Goal: Information Seeking & Learning: Check status

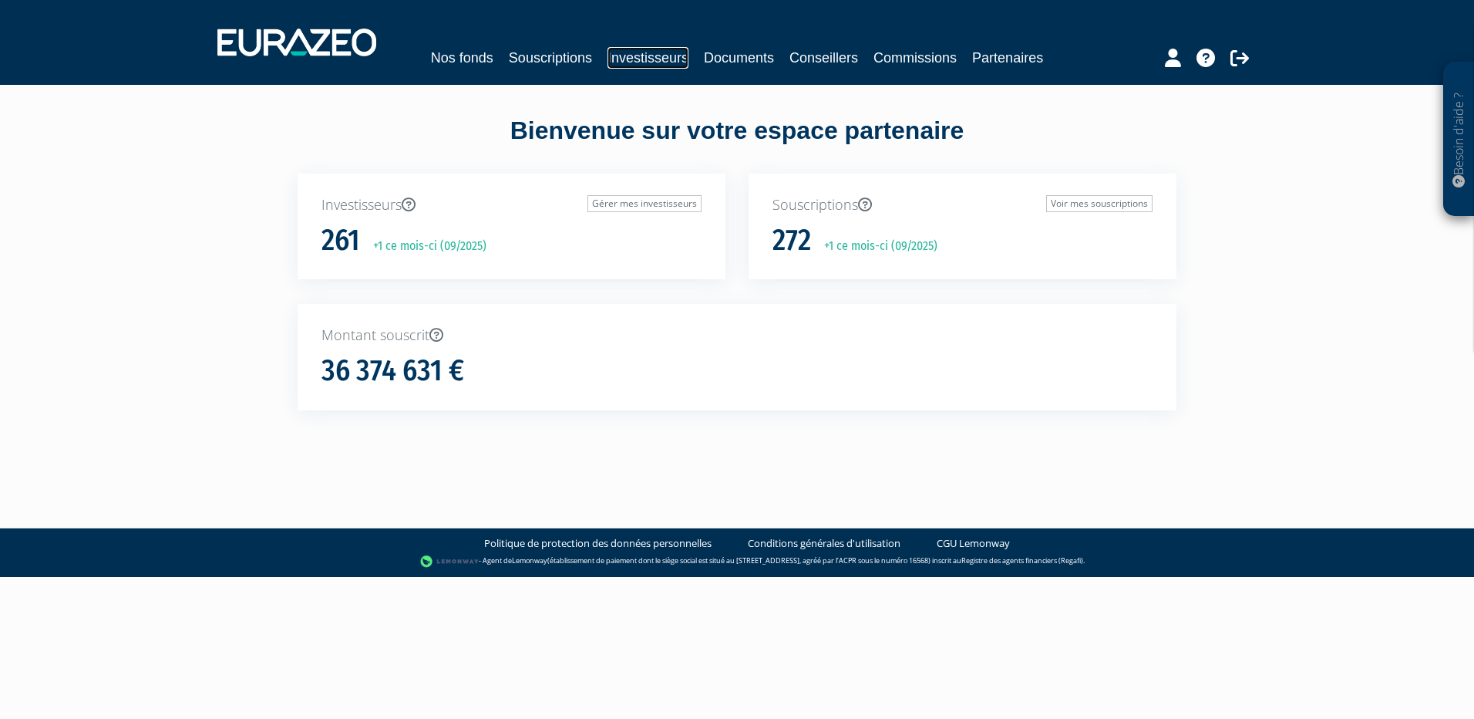
click at [628, 59] on link "Investisseurs" at bounding box center [648, 58] width 81 height 22
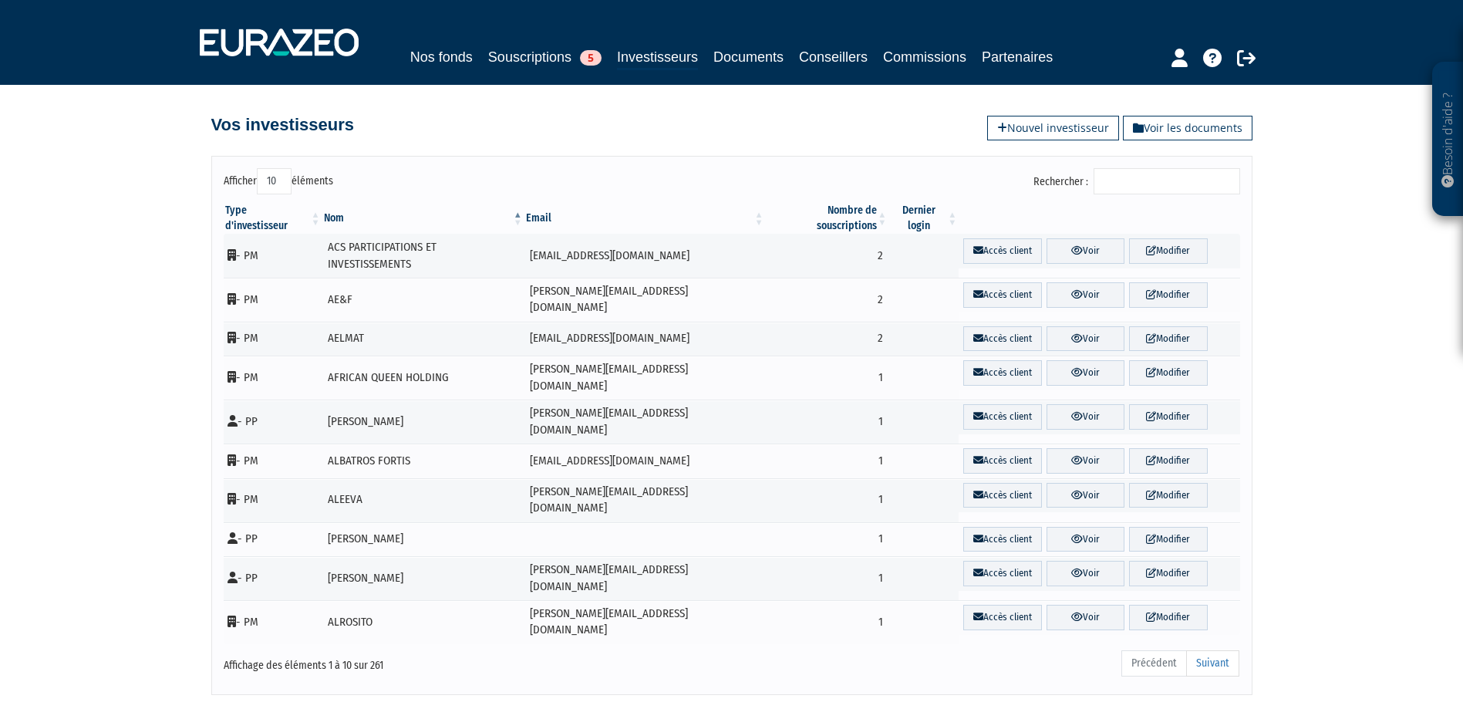
click at [1146, 174] on input "Rechercher :" at bounding box center [1166, 181] width 146 height 26
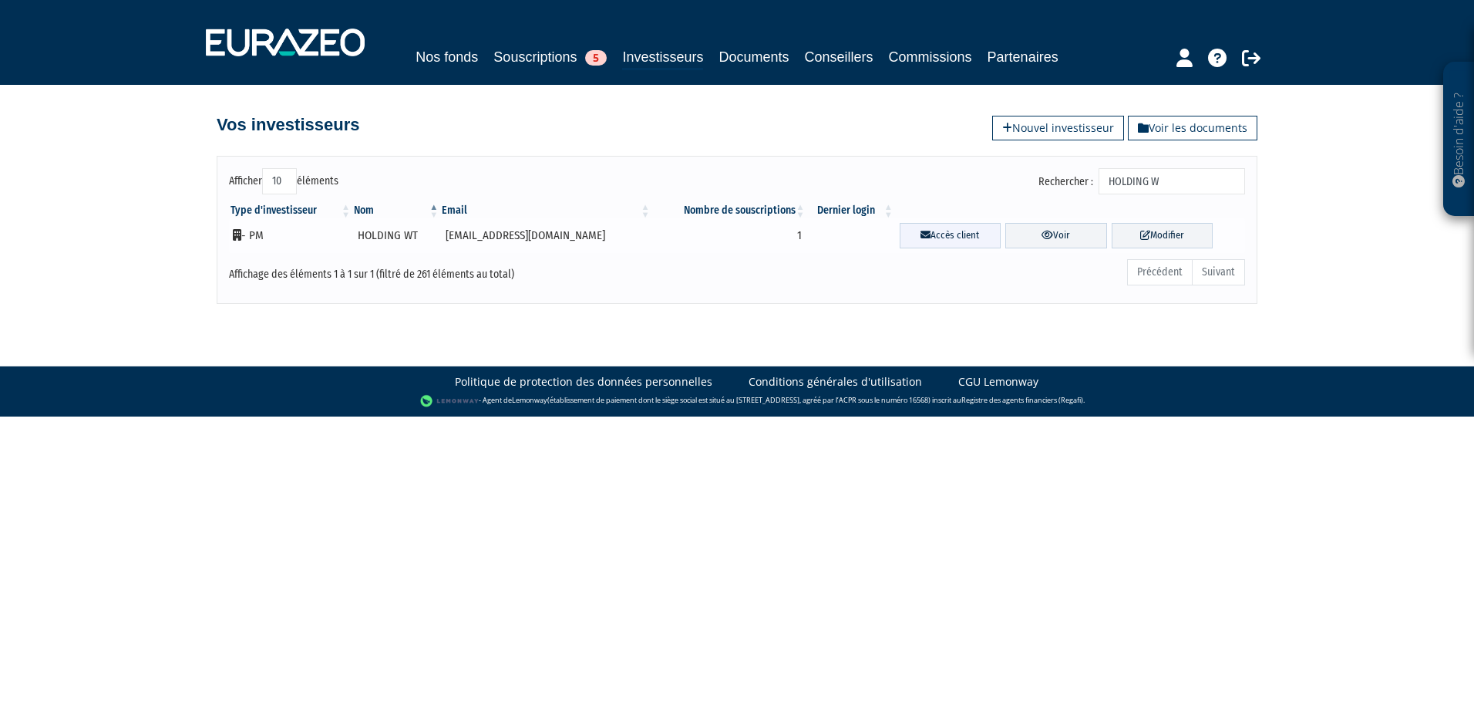
type input "HOLDING W"
click at [935, 238] on link "Accès client" at bounding box center [950, 235] width 101 height 25
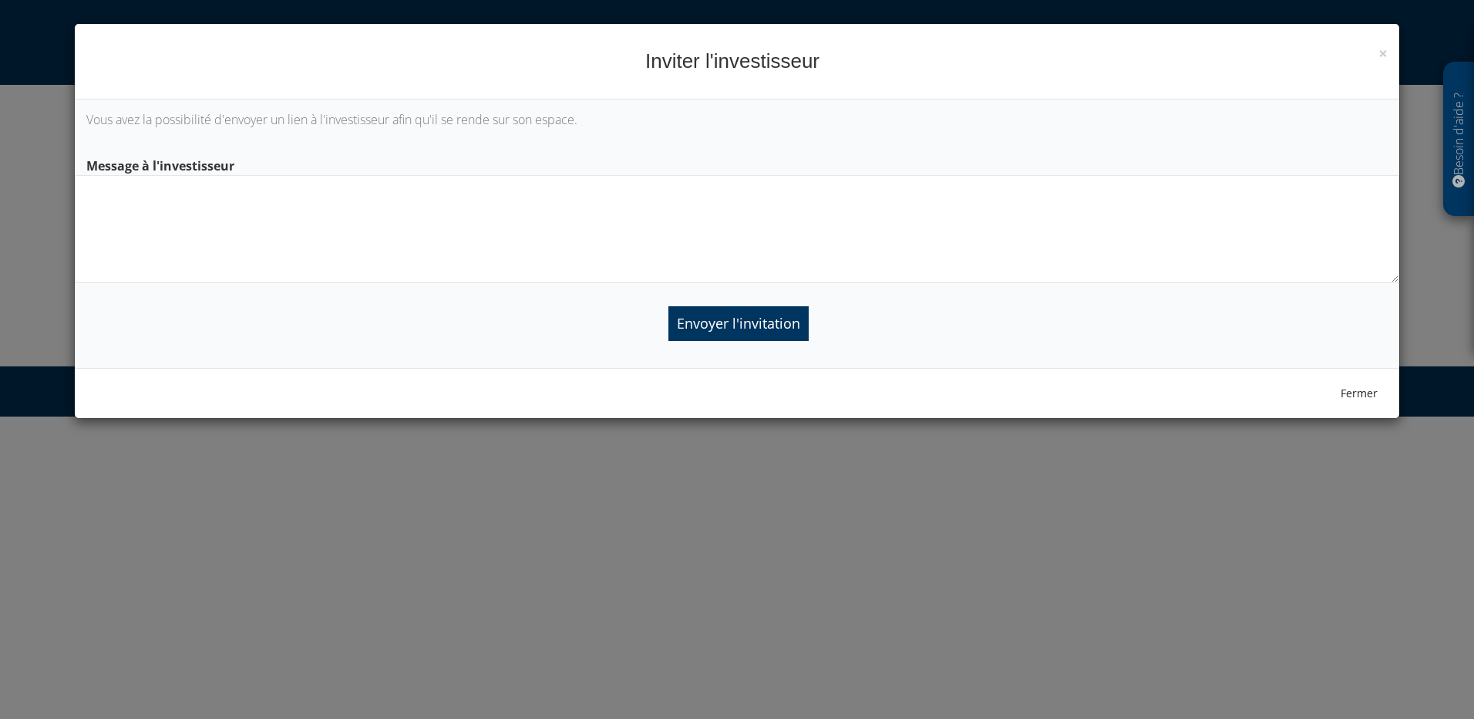
click at [546, 194] on textarea at bounding box center [737, 229] width 1325 height 108
click at [160, 187] on textarea "Bonjour, Nous vous [MEDICAL_DATA] de bien vouloir trouver dans ce mail, le lien…" at bounding box center [737, 229] width 1325 height 108
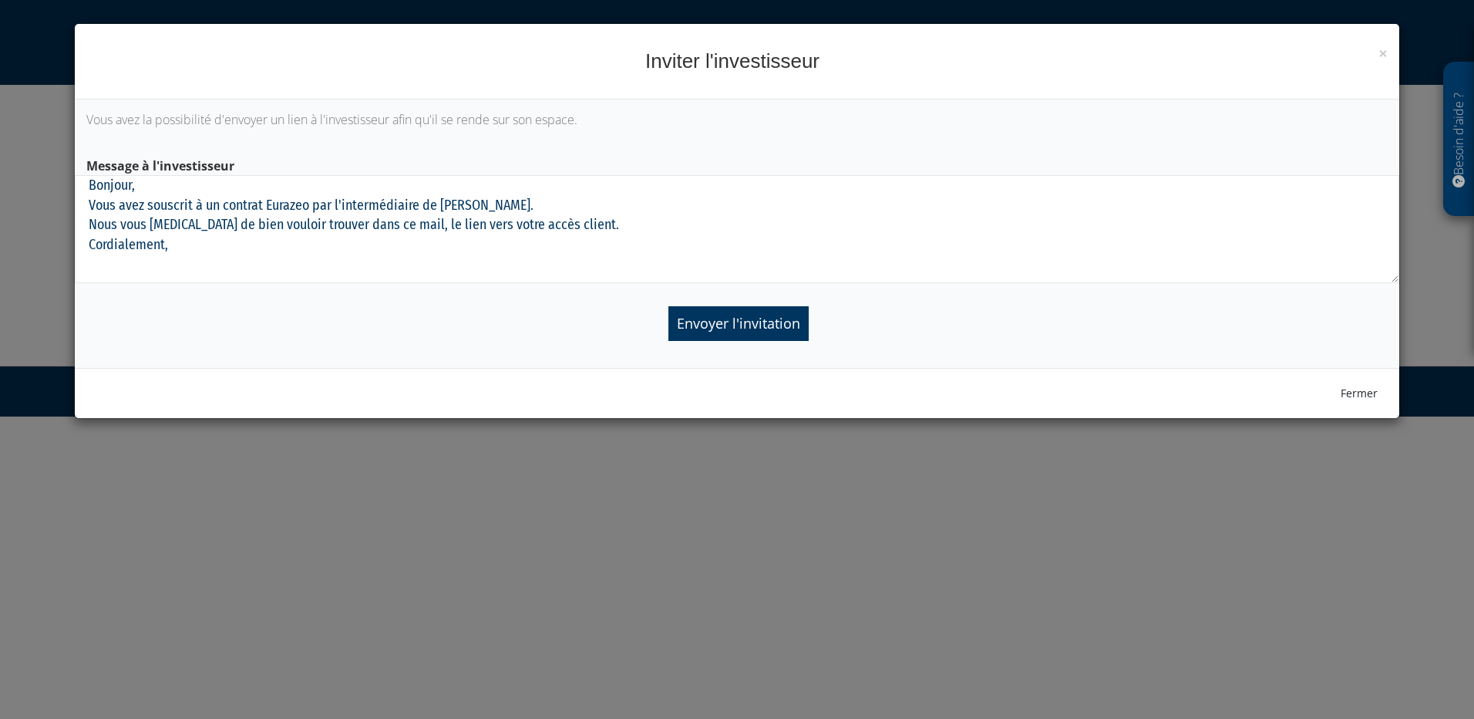
drag, startPoint x: 168, startPoint y: 244, endPoint x: 86, endPoint y: 186, distance: 100.6
click at [86, 186] on textarea "Bonjour, Vous avez souscrit à un contrat Eurazeo par l'intermédiaire de [PERSON…" at bounding box center [737, 229] width 1325 height 108
click at [258, 251] on textarea "Bonjour, Vous avez souscrit à un contrat Eurazeo par l'intermédiaire de [PERSON…" at bounding box center [737, 229] width 1325 height 108
click at [174, 244] on textarea "Bonjour, Vous avez souscrit à un contrat Eurazeo par l'intermédiaire de [PERSON…" at bounding box center [737, 229] width 1325 height 108
drag, startPoint x: 173, startPoint y: 244, endPoint x: 89, endPoint y: 188, distance: 100.5
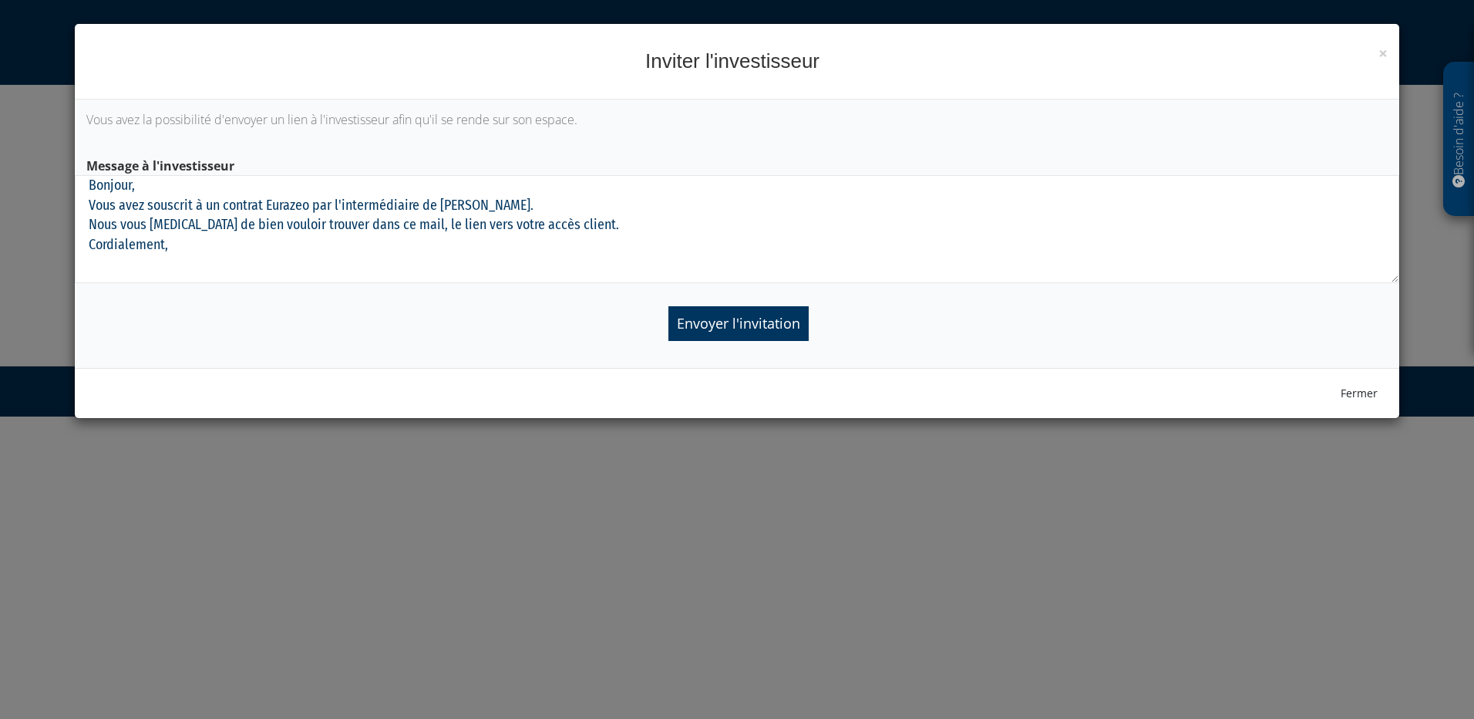
click at [89, 188] on textarea "Bonjour, Vous avez souscrit à un contrat Eurazeo par l'intermédiaire de [PERSON…" at bounding box center [737, 229] width 1325 height 108
paste textarea "Vous avez souscrit à un contrat Eurazeo par l’intermédiaire de [PERSON_NAME]. N…"
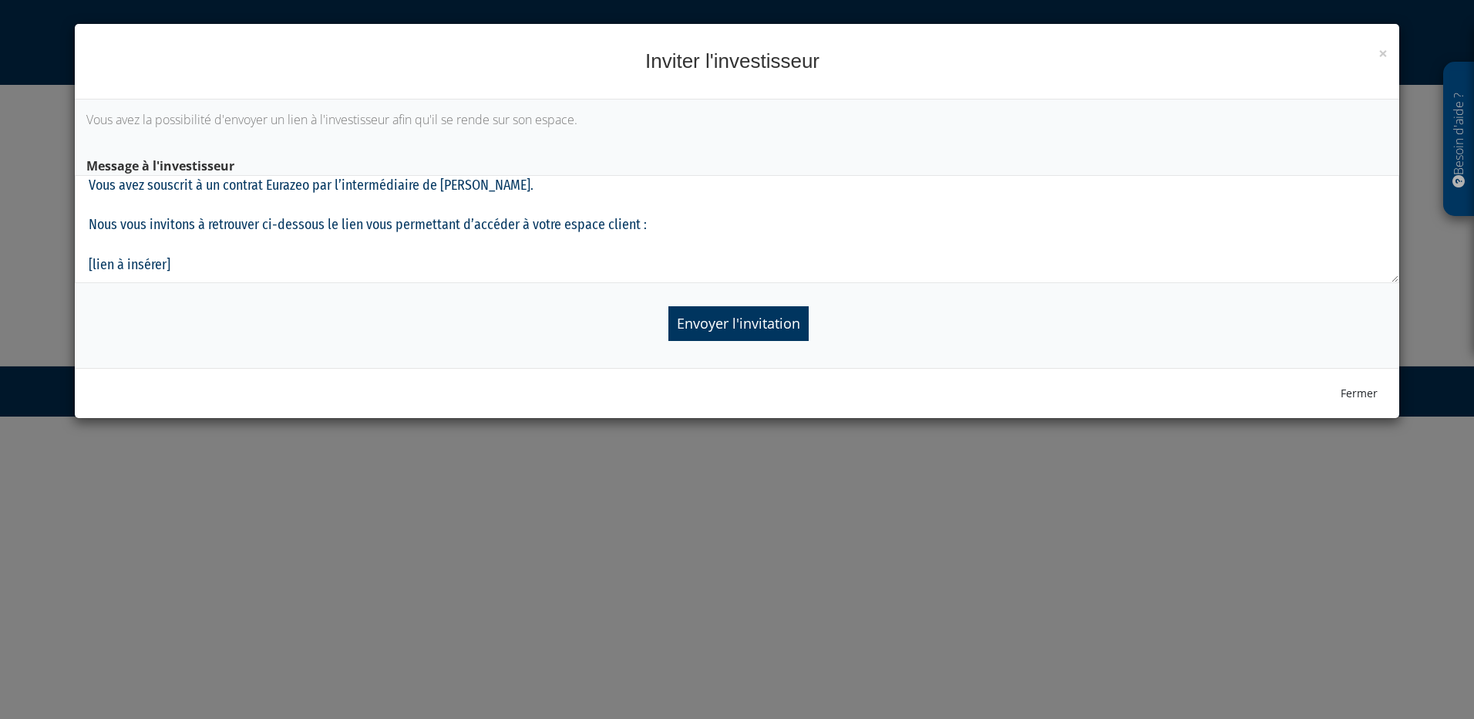
scroll to position [70, 0]
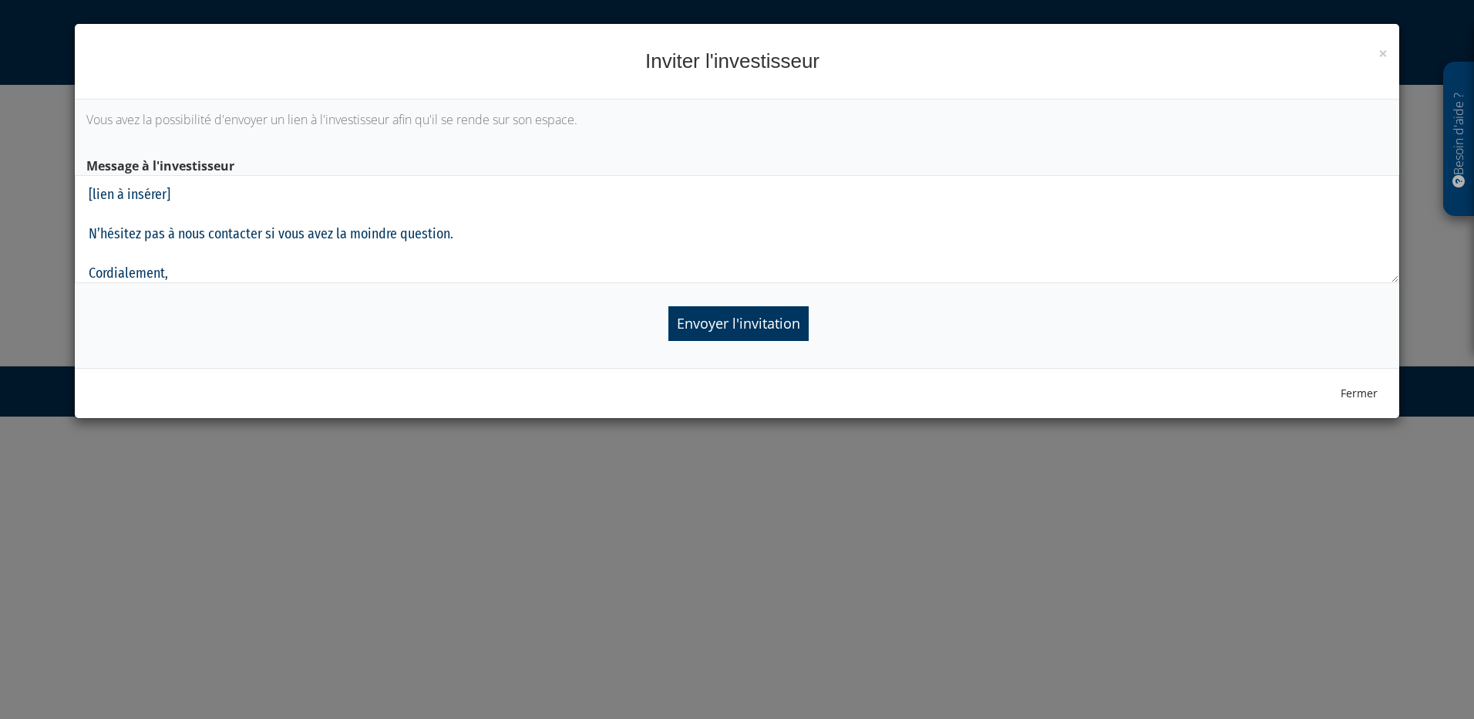
drag, startPoint x: 198, startPoint y: 189, endPoint x: 84, endPoint y: 209, distance: 115.9
click at [75, 192] on textarea "Vous avez souscrit à un contrat Eurazeo par l’intermédiaire de [PERSON_NAME]. N…" at bounding box center [737, 229] width 1325 height 108
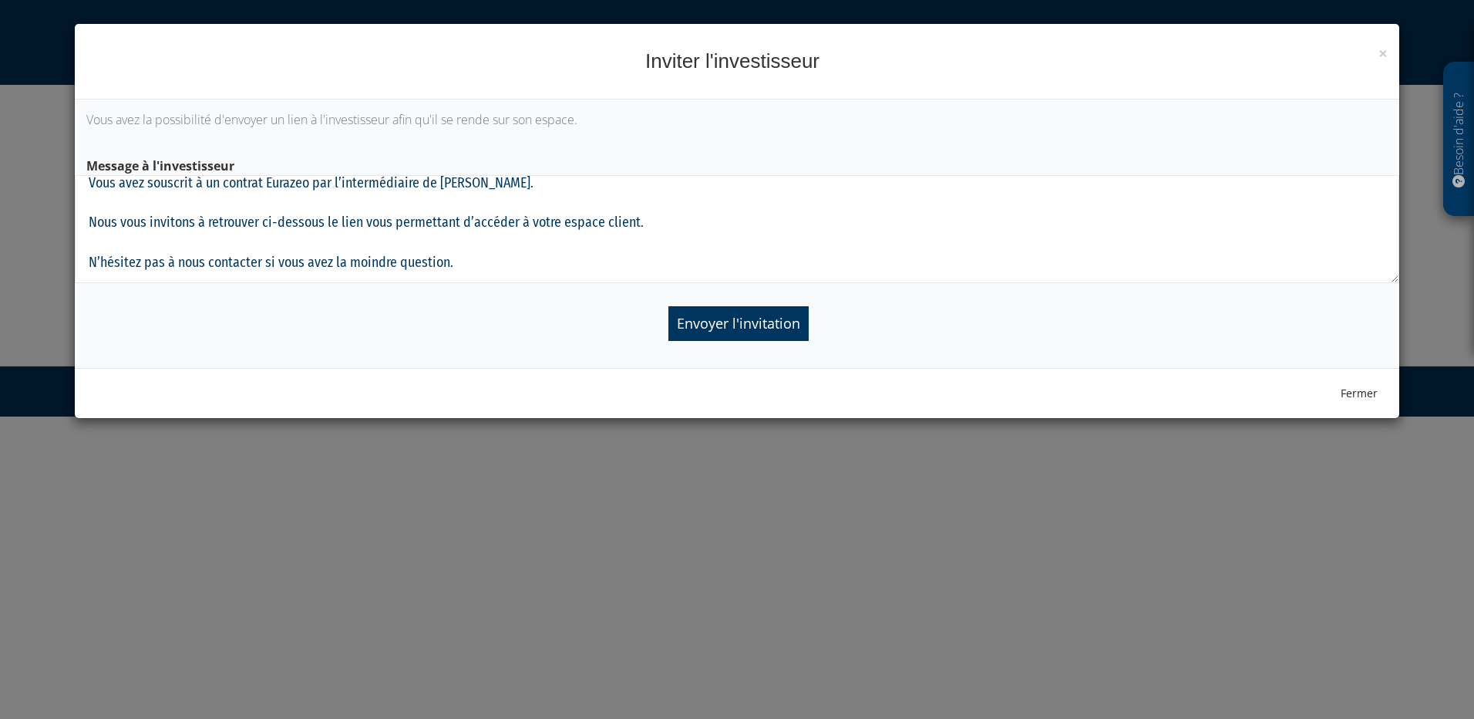
scroll to position [0, 0]
drag, startPoint x: 471, startPoint y: 192, endPoint x: 208, endPoint y: 226, distance: 265.1
click at [208, 226] on textarea "Vous avez souscrit à un contrat Eurazeo par l’intermédiaire de Cyrus-Herez. Nou…" at bounding box center [737, 229] width 1325 height 108
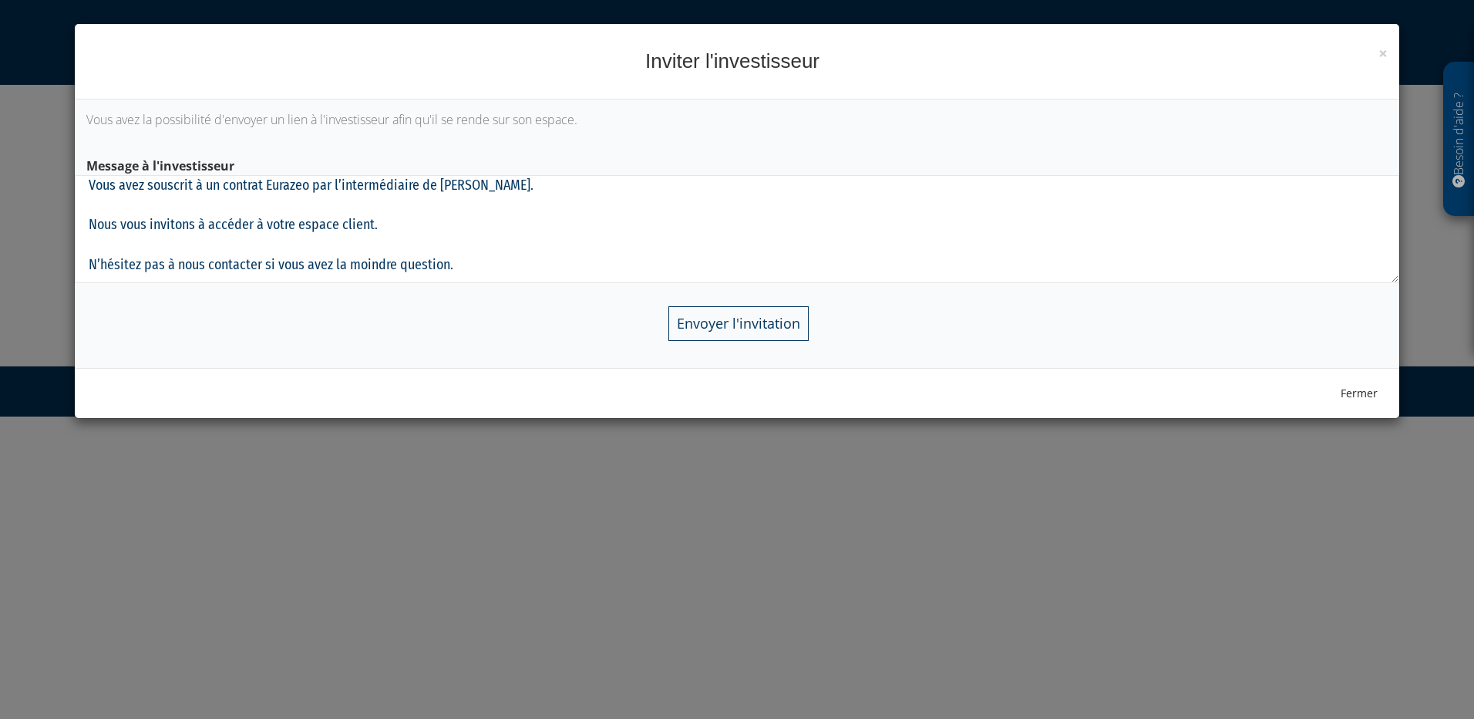
type textarea "Vous avez souscrit à un contrat Eurazeo par l’intermédiaire de Cyrus-Herez. Nou…"
click at [730, 318] on input "Envoyer l'invitation" at bounding box center [738, 323] width 140 height 35
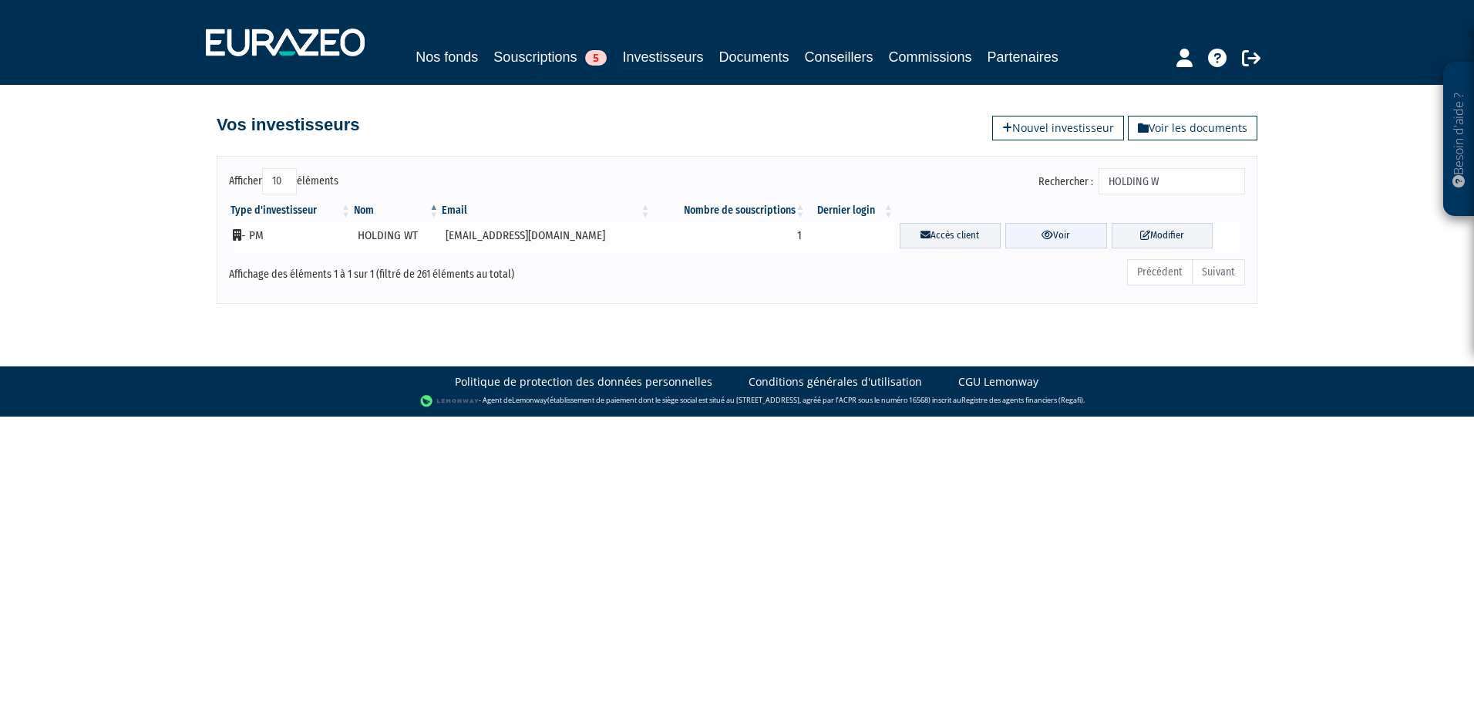
click at [1042, 235] on link "Voir" at bounding box center [1055, 235] width 101 height 25
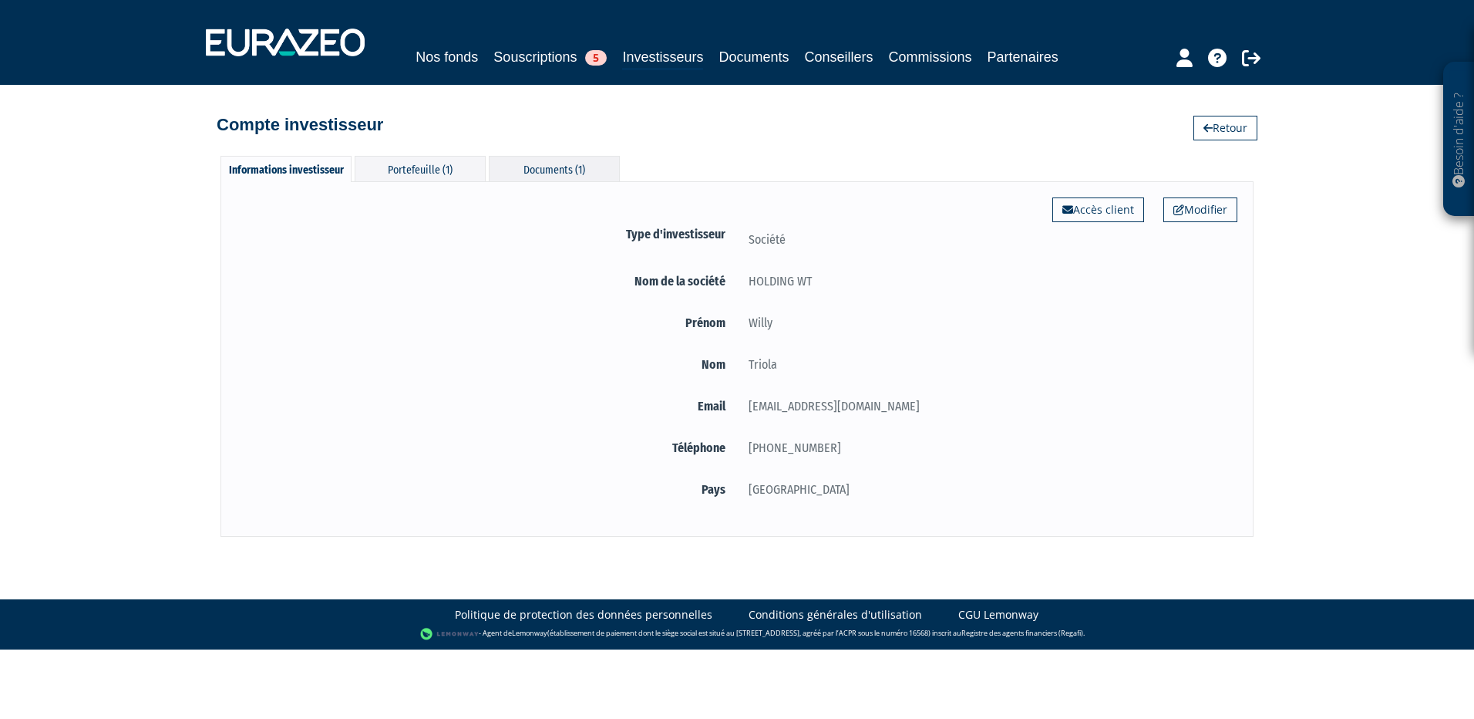
click at [552, 167] on div "Documents (1)" at bounding box center [554, 168] width 131 height 25
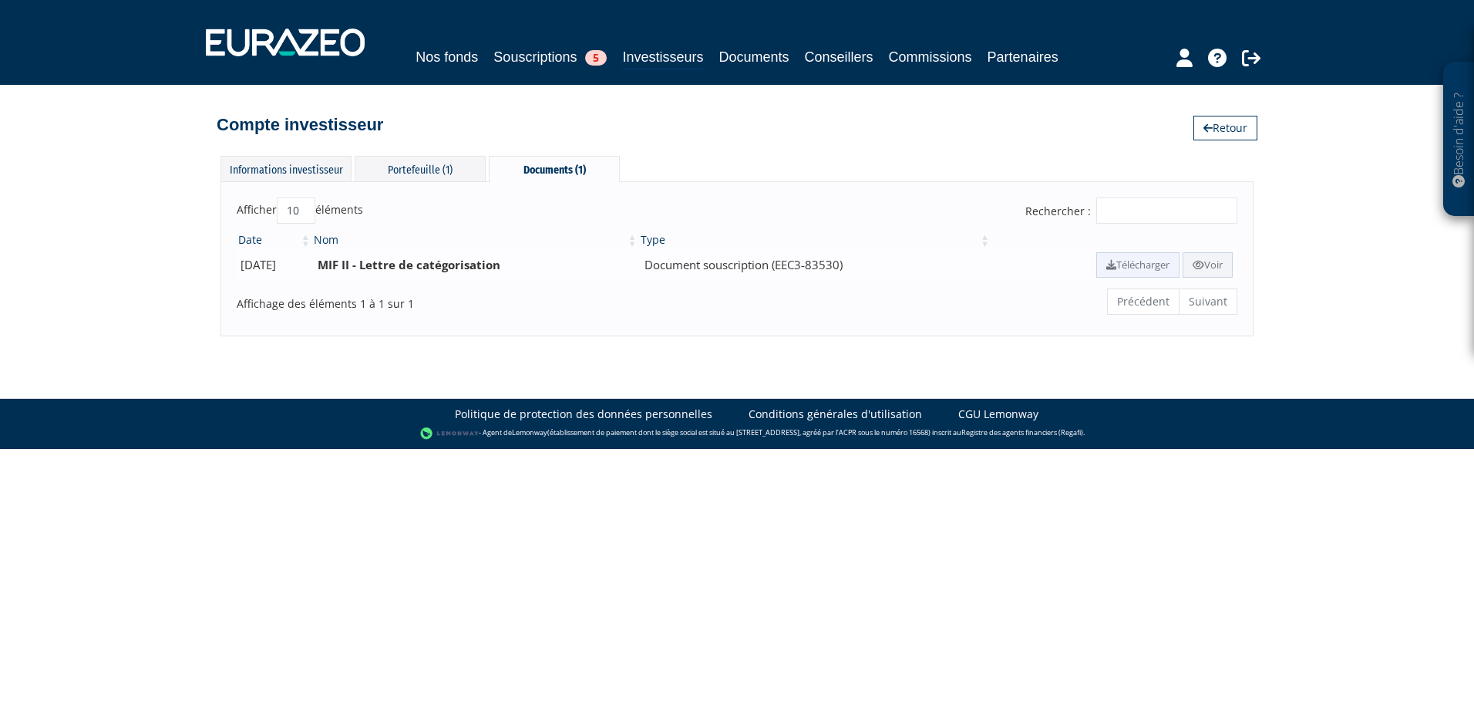
click at [1119, 261] on link "Télécharger" at bounding box center [1137, 264] width 83 height 25
click at [449, 163] on div "Portefeuille (1)" at bounding box center [420, 168] width 131 height 25
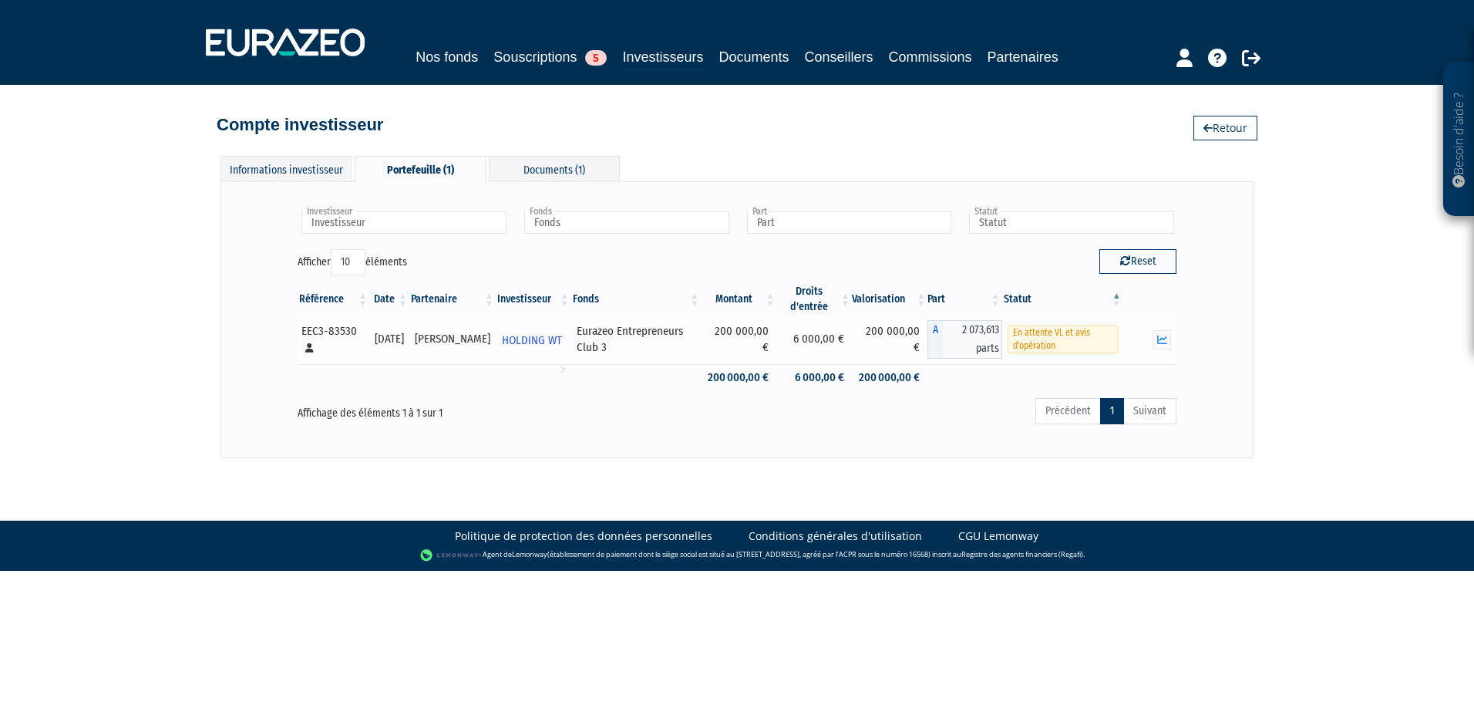
click at [306, 350] on icon at bounding box center [309, 347] width 8 height 9
click at [319, 327] on div "EEC3-83530 [Français] Personne physique" at bounding box center [332, 339] width 62 height 33
click at [1098, 339] on span "En attente VL et avis d'opération" at bounding box center [1063, 339] width 110 height 28
click at [534, 342] on span "HOLDING WT" at bounding box center [532, 340] width 60 height 29
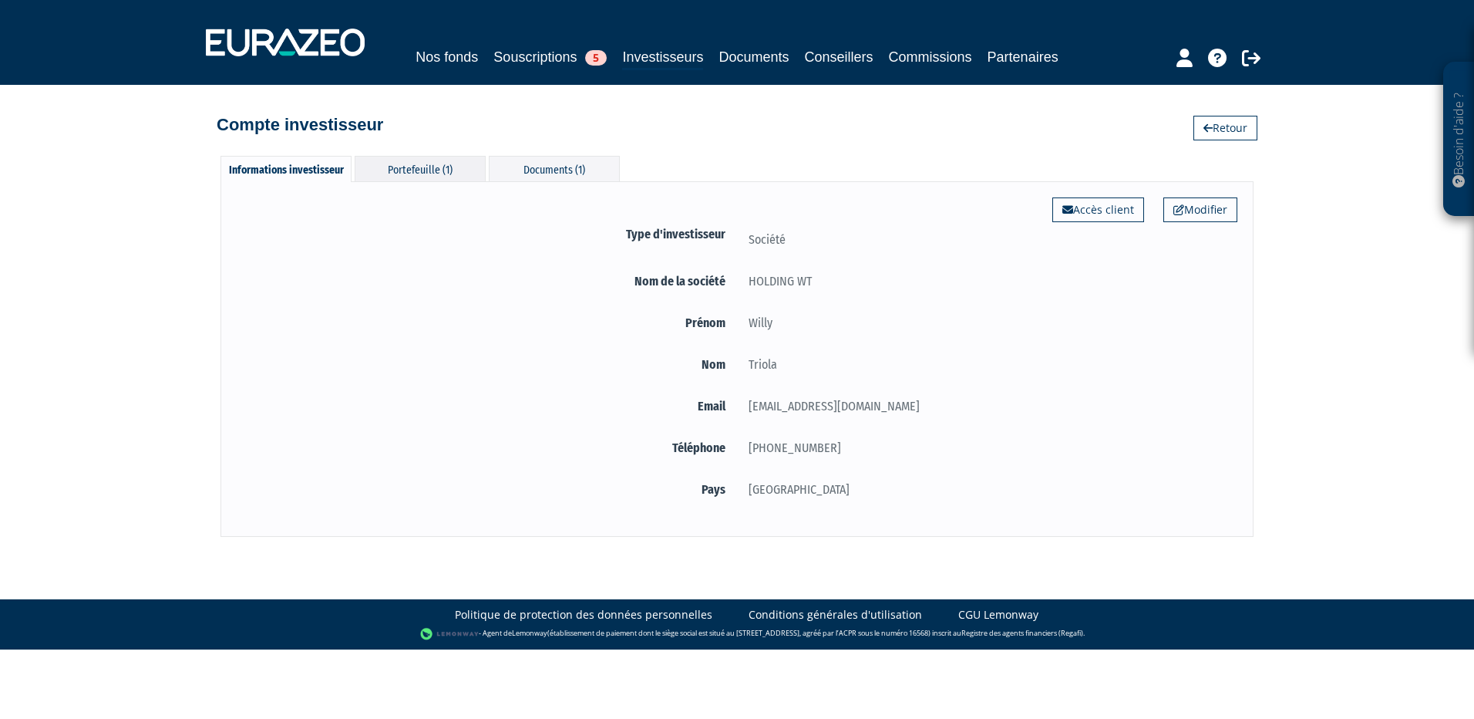
click at [400, 169] on div "Portefeuille (1)" at bounding box center [420, 168] width 131 height 25
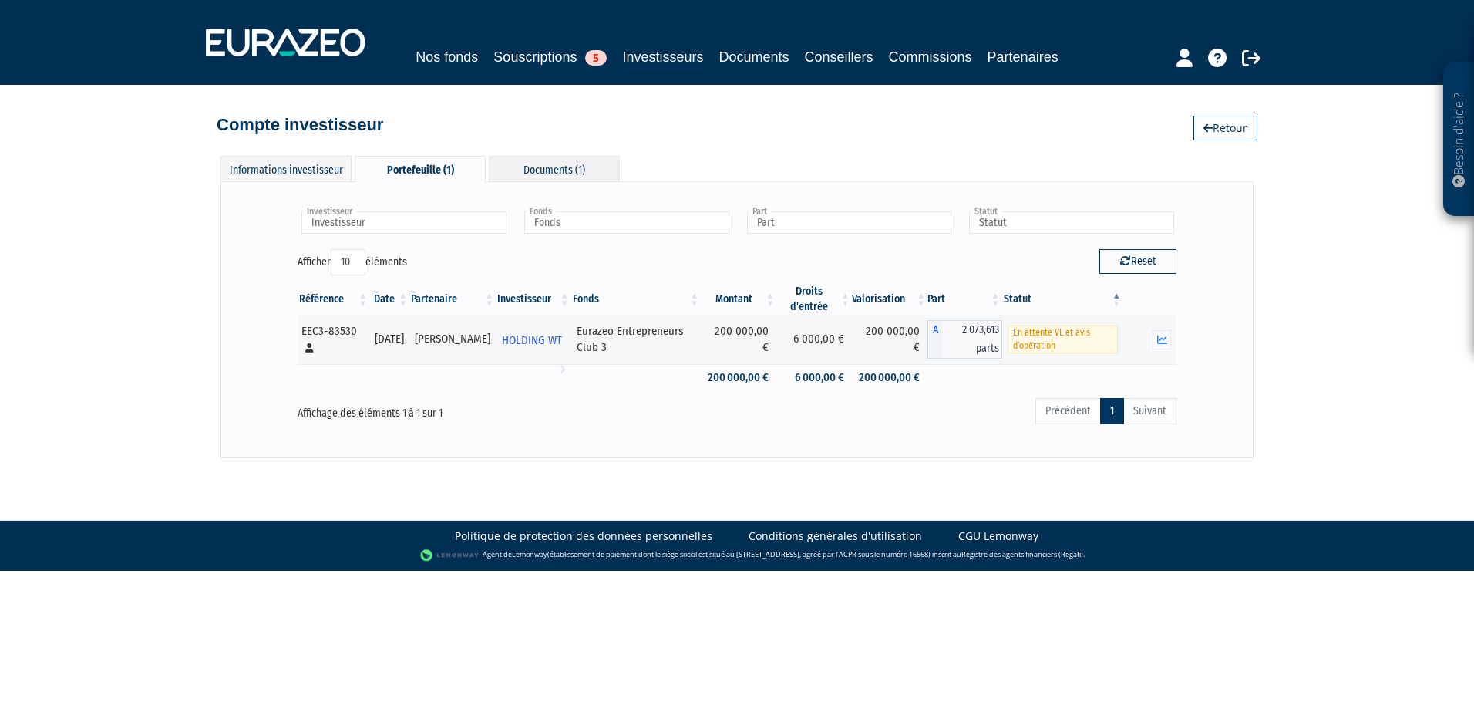
click at [531, 168] on div "Documents (1)" at bounding box center [554, 168] width 131 height 25
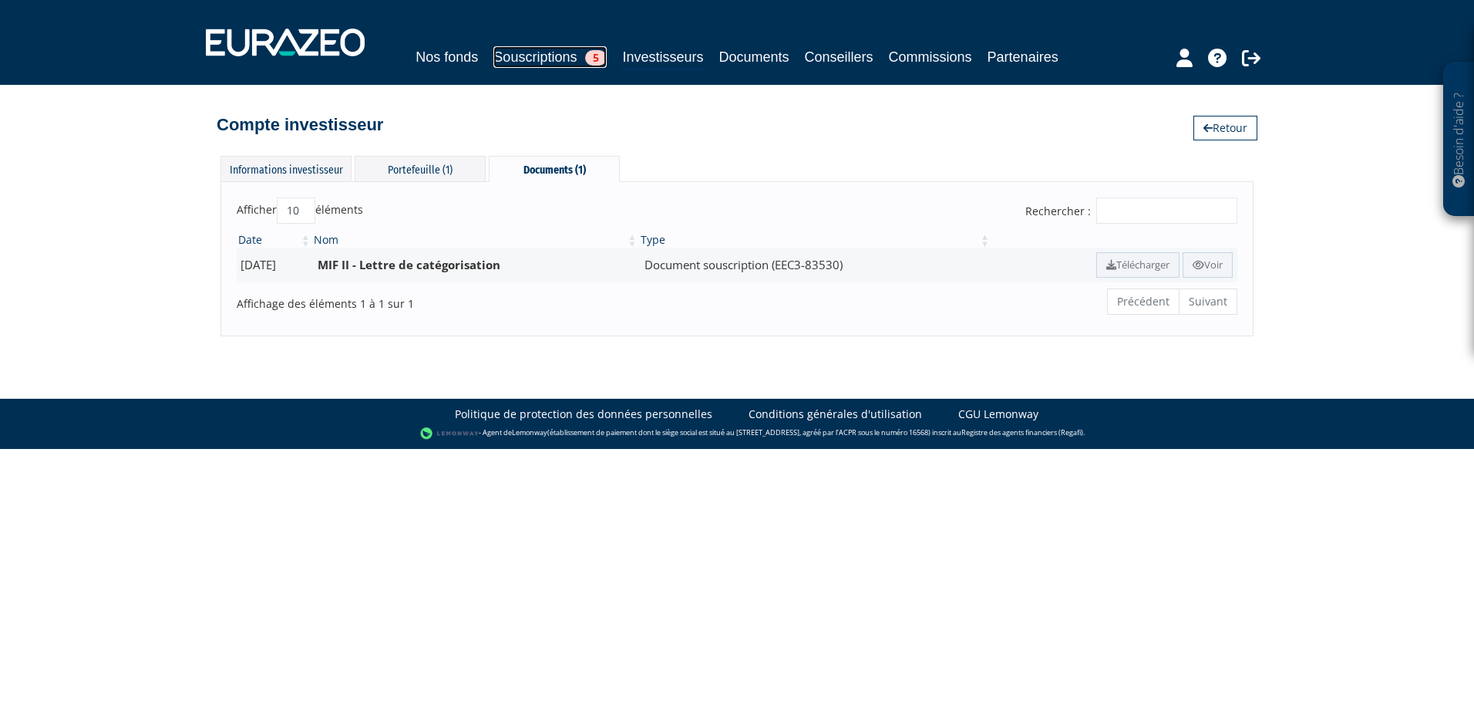
click at [546, 56] on link "Souscriptions 5" at bounding box center [549, 57] width 113 height 22
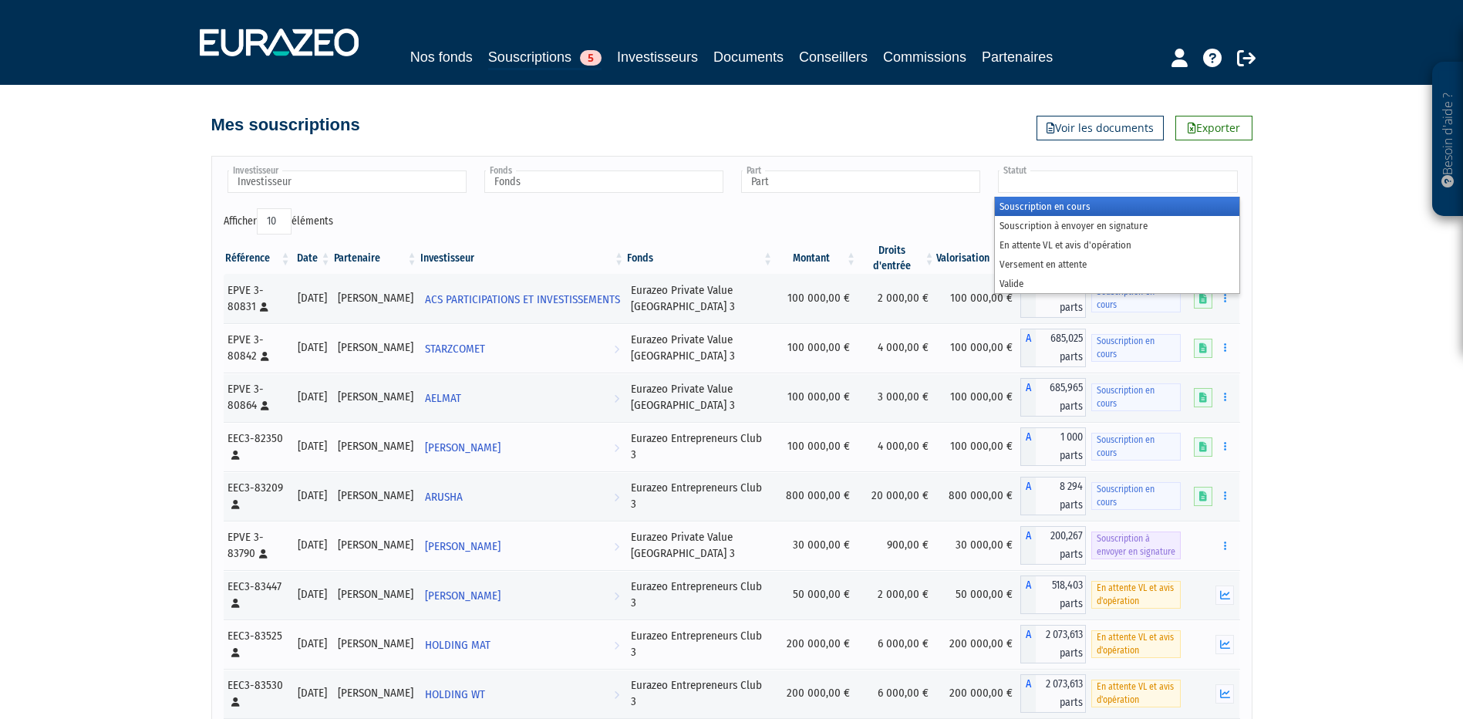
click at [1113, 182] on input "text" at bounding box center [1117, 181] width 239 height 22
click at [1098, 184] on input "text" at bounding box center [1117, 181] width 239 height 22
type input "Statut"
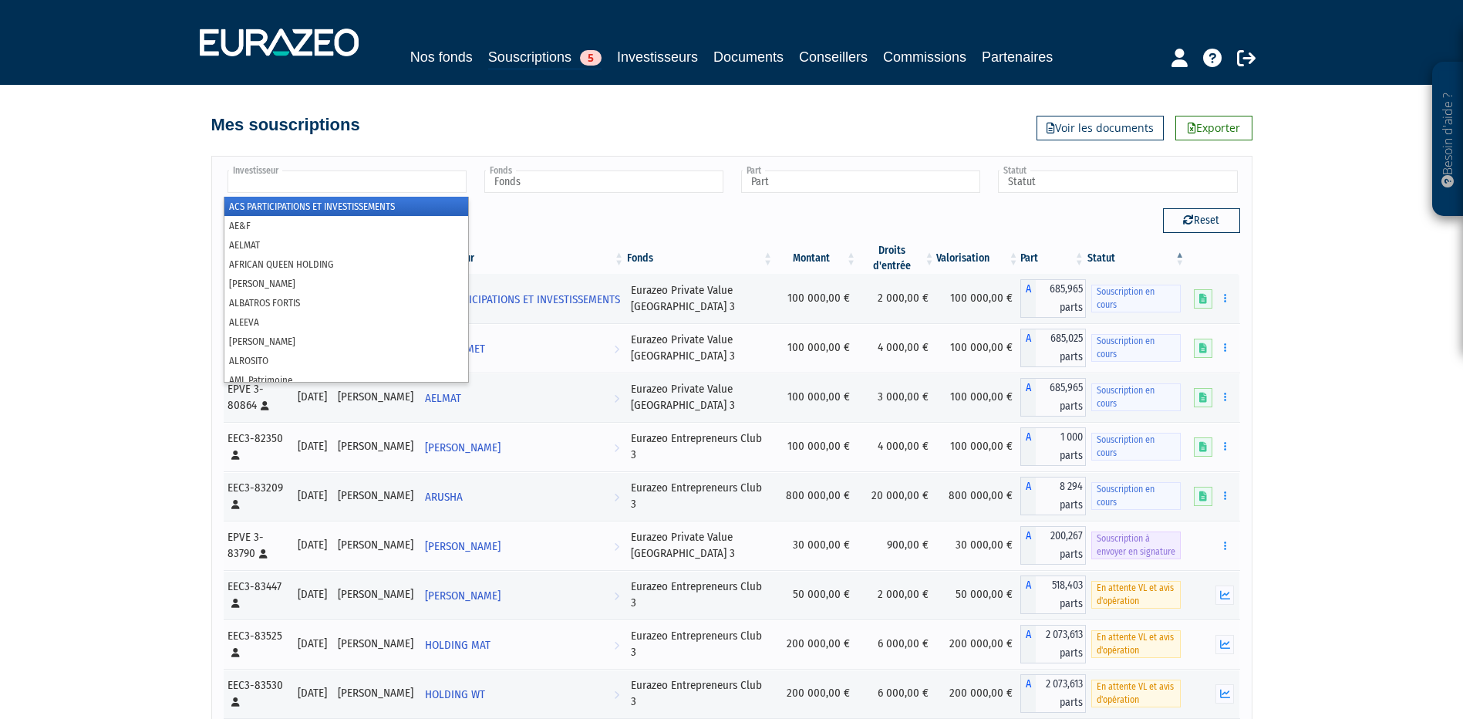
click at [331, 189] on input "text" at bounding box center [346, 181] width 239 height 22
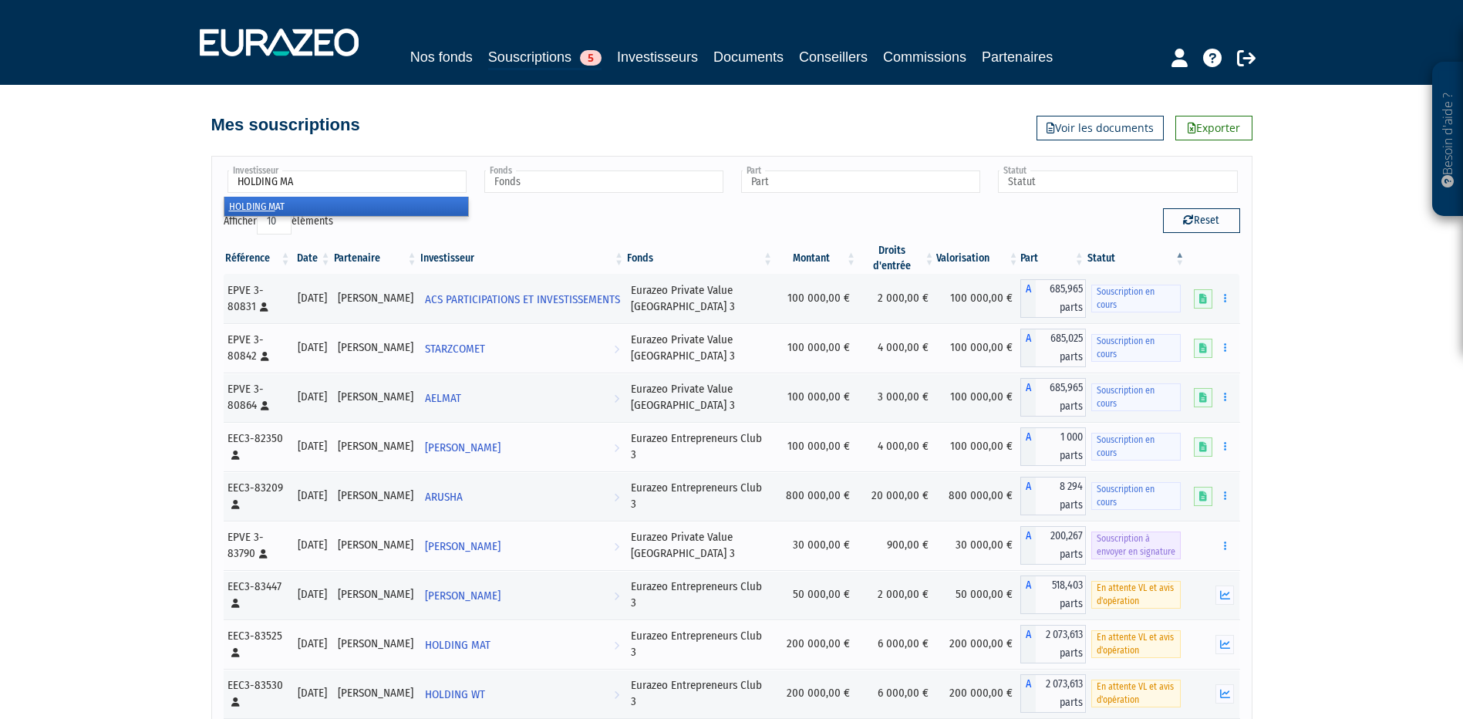
type input "HOLDING MAT"
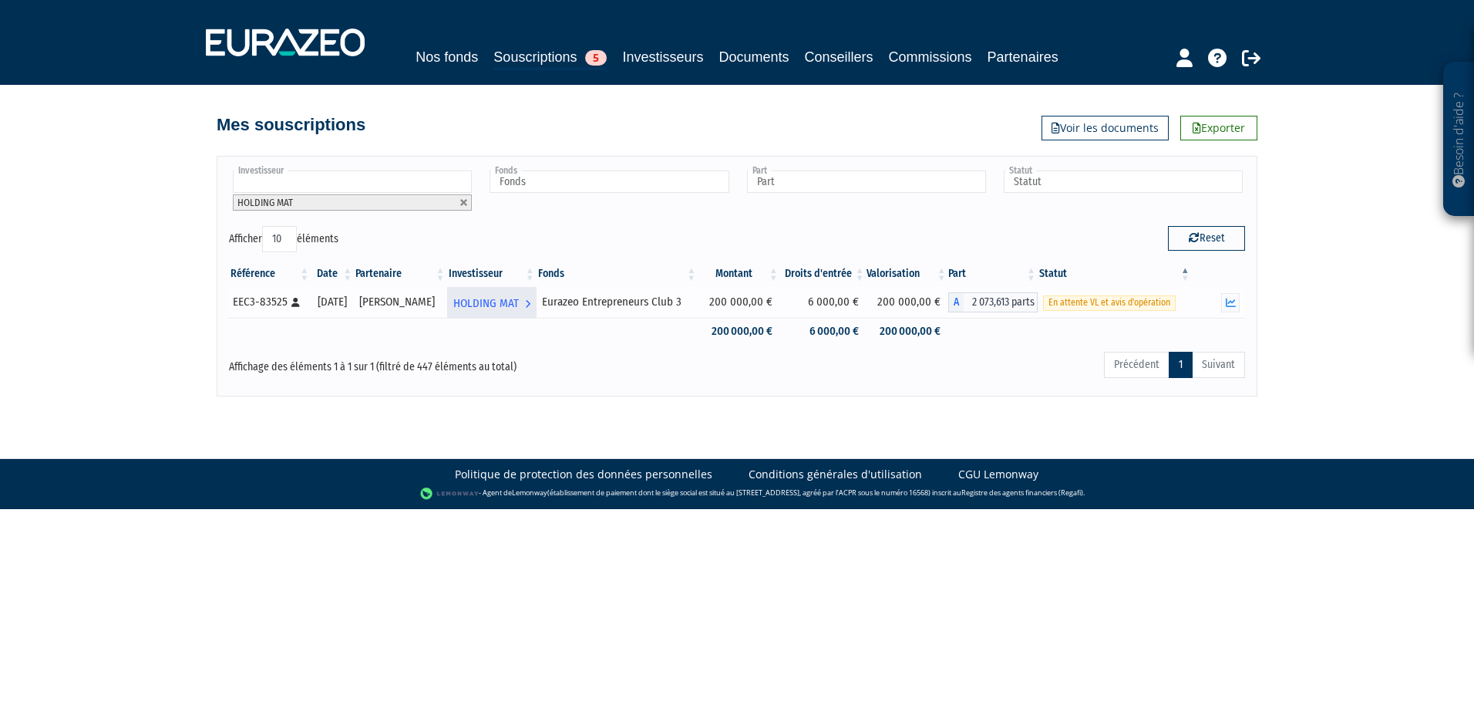
click at [495, 304] on span "HOLDING MAT" at bounding box center [486, 303] width 66 height 29
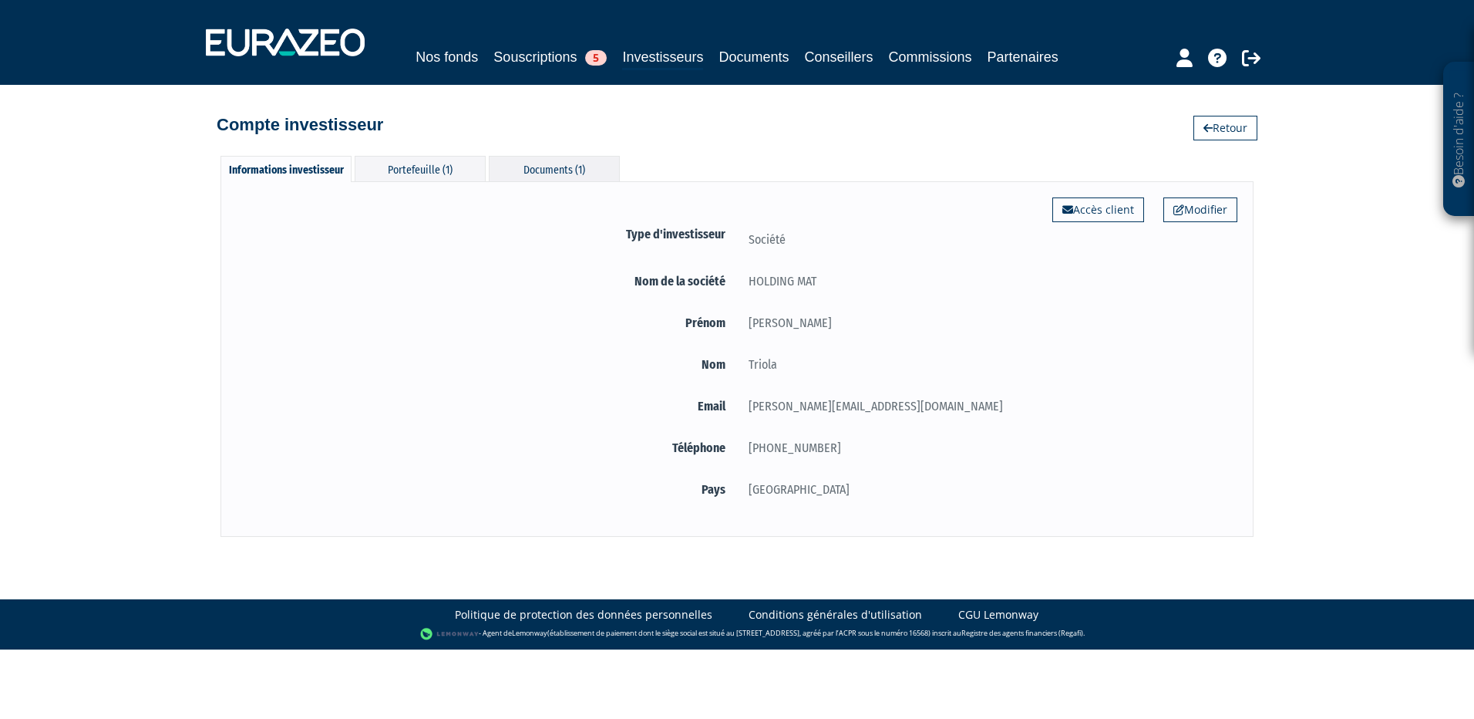
click at [544, 170] on div "Documents (1)" at bounding box center [554, 168] width 131 height 25
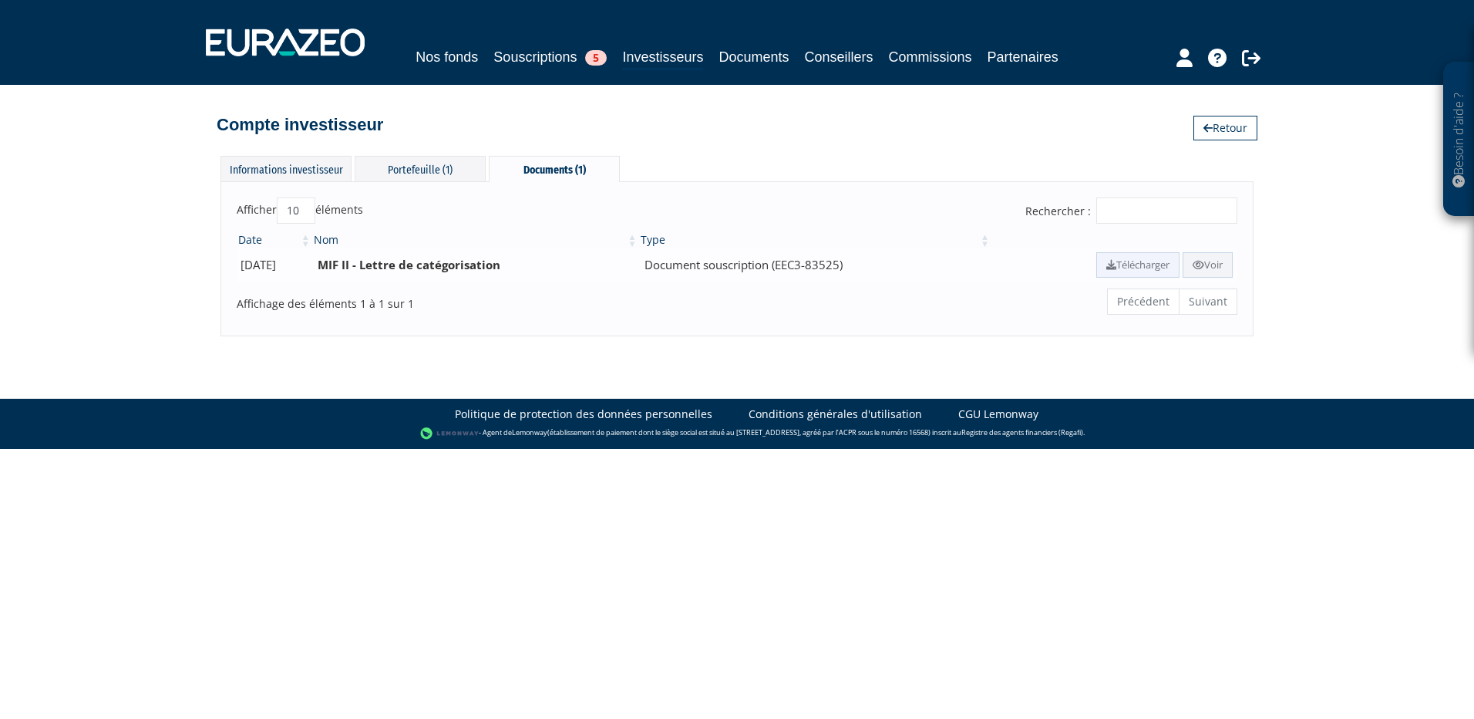
click at [1136, 262] on link "Télécharger" at bounding box center [1137, 264] width 83 height 25
drag, startPoint x: 936, startPoint y: 579, endPoint x: 944, endPoint y: 577, distance: 8.0
click at [936, 449] on html "Besoin d'aide ? × J'ai besoin d'aide Si vous avez une question à propos du fonc…" at bounding box center [737, 224] width 1474 height 449
drag, startPoint x: 1251, startPoint y: 50, endPoint x: 1239, endPoint y: 108, distance: 59.1
click at [1251, 50] on icon at bounding box center [1251, 58] width 19 height 19
